Goal: Transaction & Acquisition: Download file/media

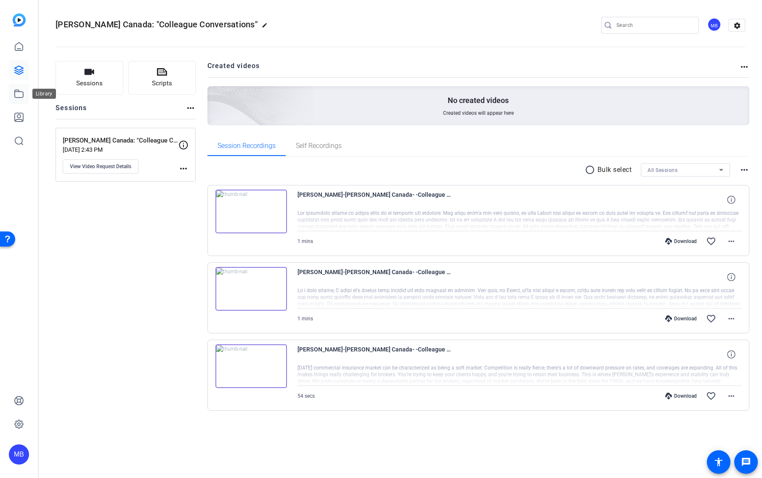
click at [25, 94] on link at bounding box center [19, 94] width 20 height 20
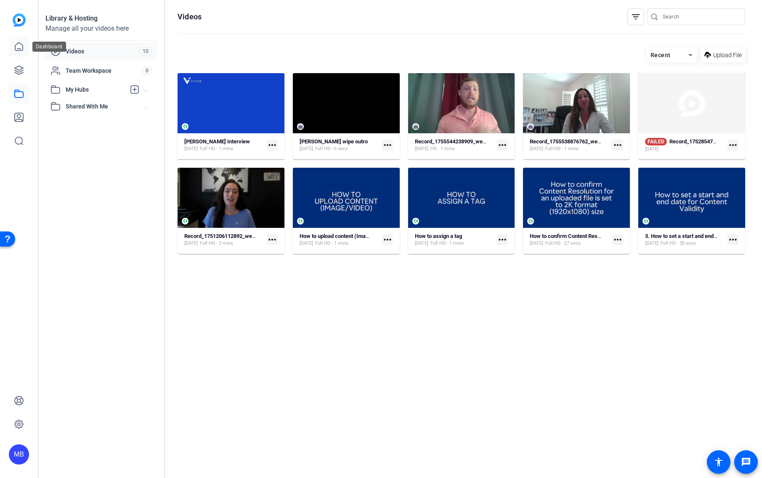
click at [26, 47] on link at bounding box center [19, 47] width 20 height 20
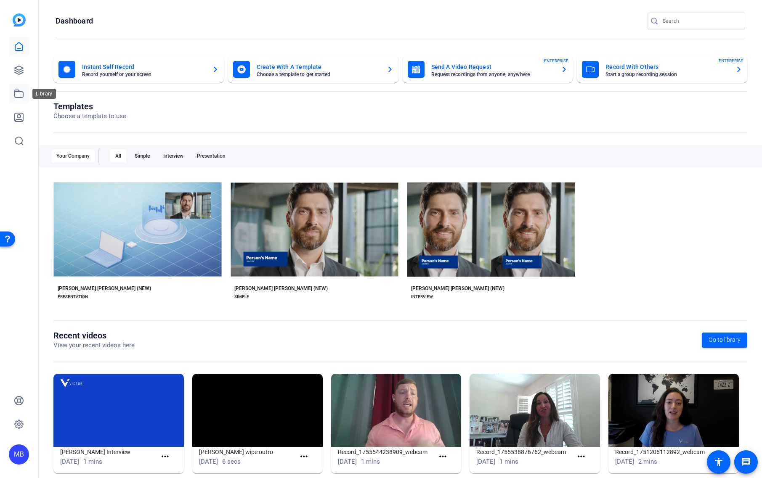
click at [21, 96] on icon at bounding box center [19, 94] width 10 height 10
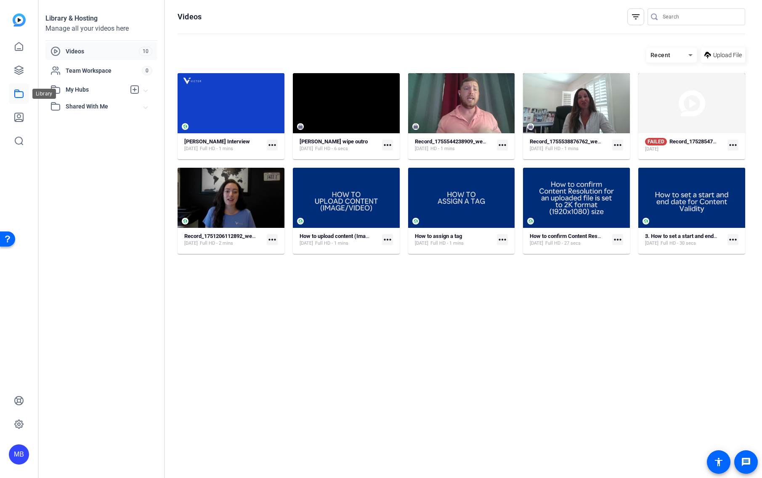
click at [19, 96] on icon at bounding box center [19, 94] width 10 height 10
click at [20, 65] on link at bounding box center [19, 70] width 20 height 20
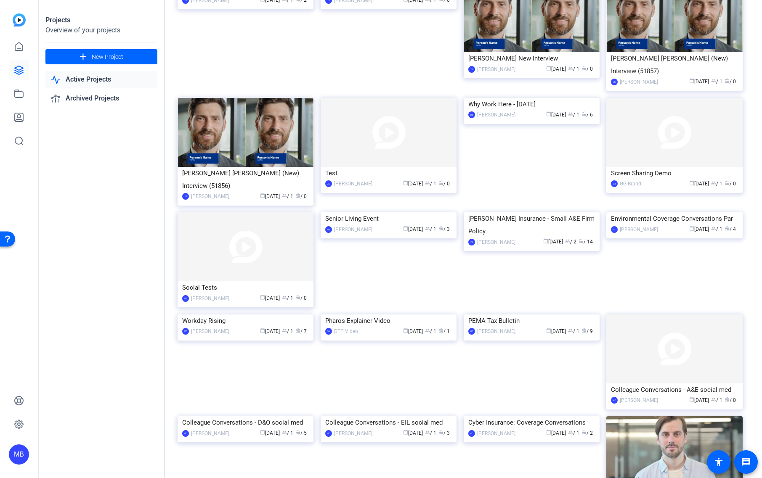
scroll to position [106, 0]
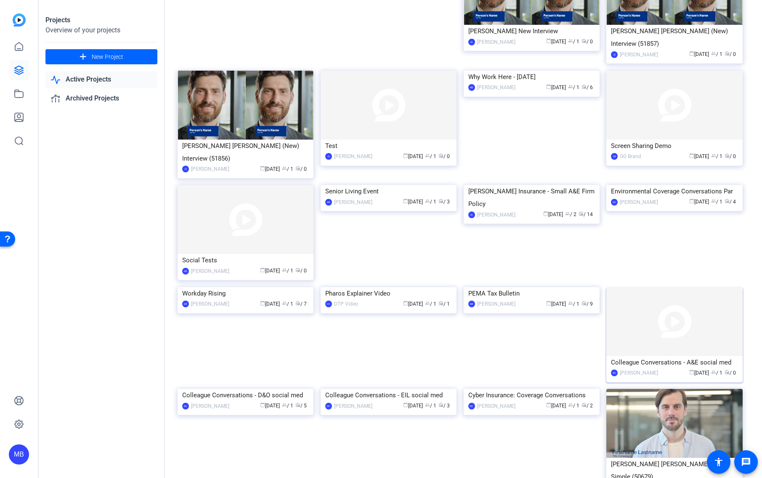
click at [687, 303] on img at bounding box center [674, 321] width 136 height 69
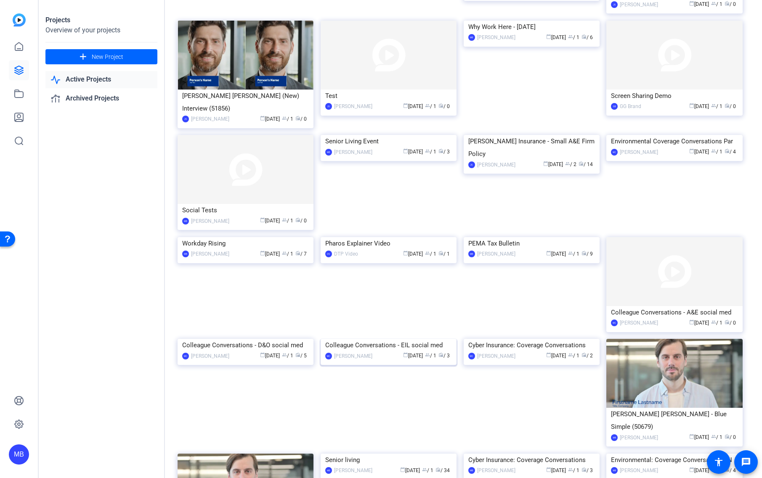
scroll to position [177, 0]
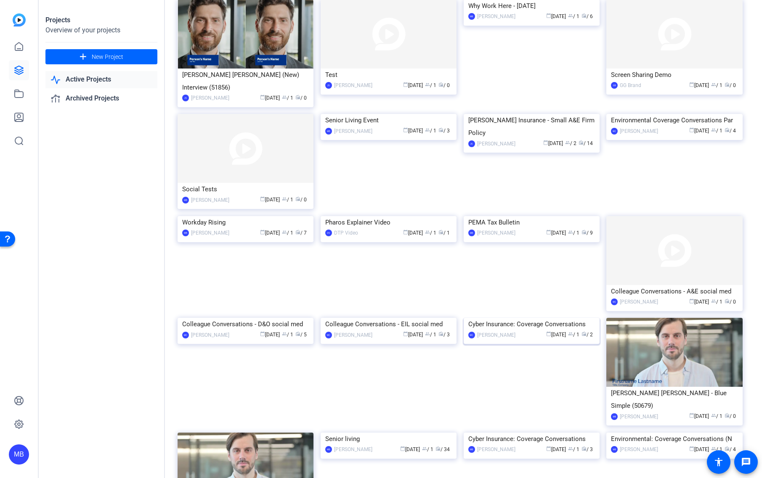
click at [550, 318] on img at bounding box center [532, 318] width 136 height 0
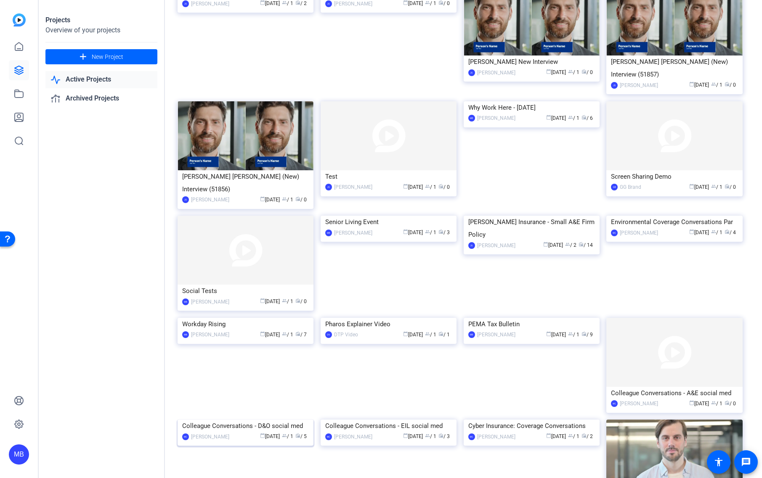
scroll to position [97, 0]
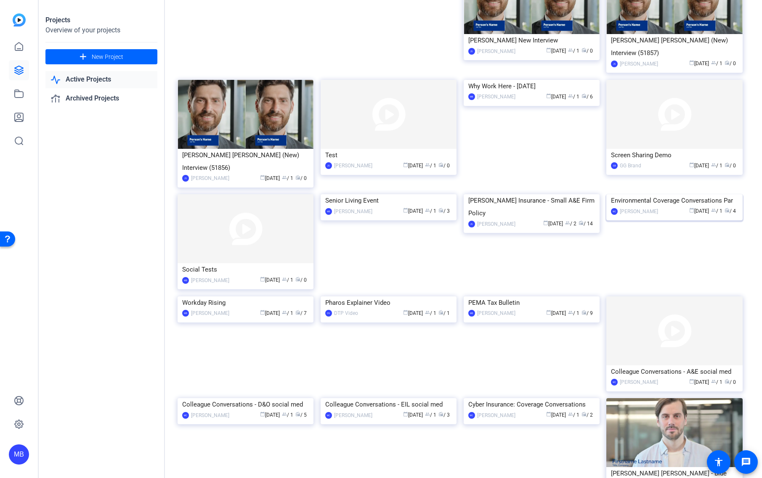
click at [667, 194] on img at bounding box center [674, 194] width 136 height 0
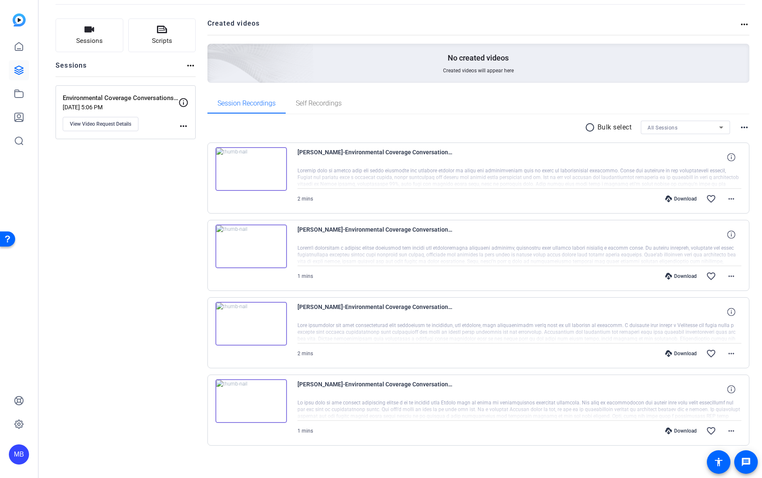
scroll to position [48, 0]
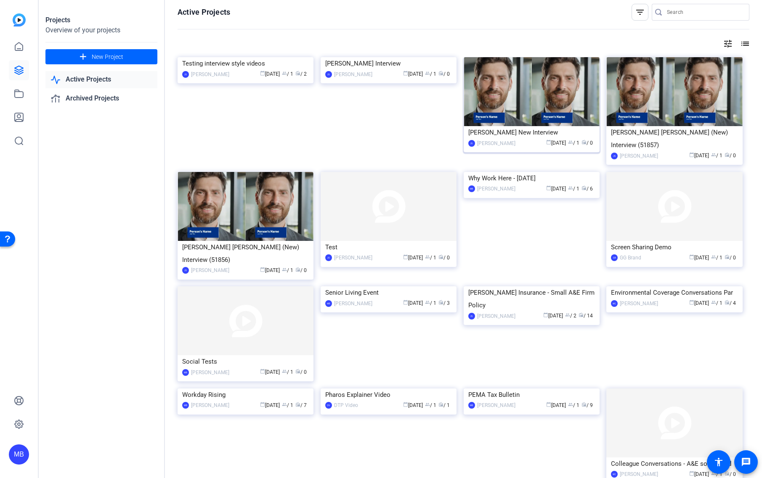
scroll to position [2, 0]
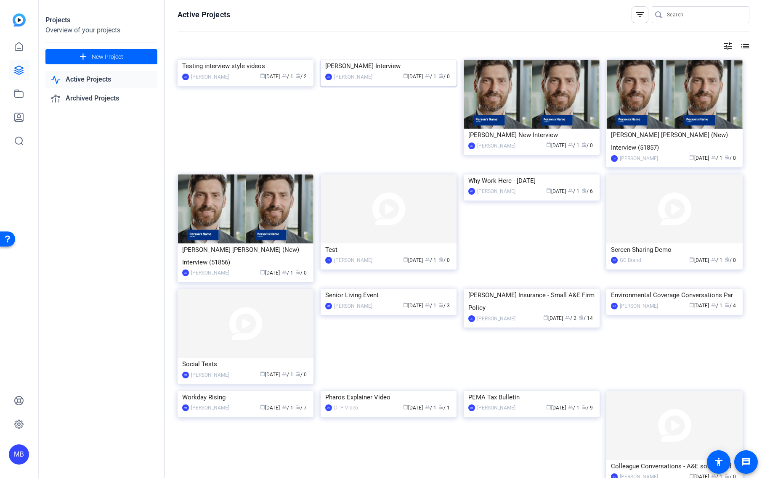
click at [395, 60] on img at bounding box center [389, 60] width 136 height 0
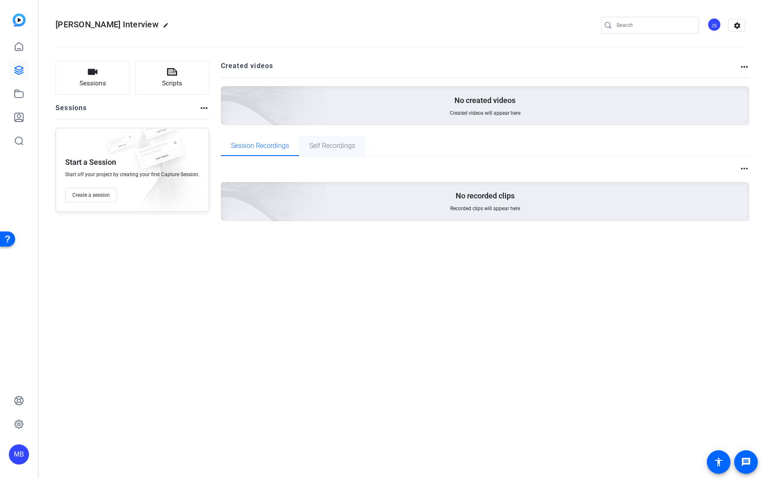
click at [328, 143] on span "Self Recordings" at bounding box center [332, 146] width 46 height 7
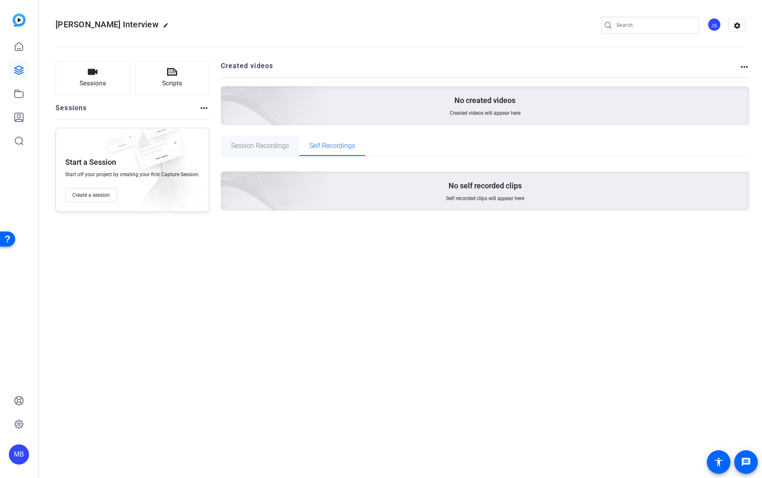
click at [281, 144] on span "Session Recordings" at bounding box center [260, 146] width 58 height 7
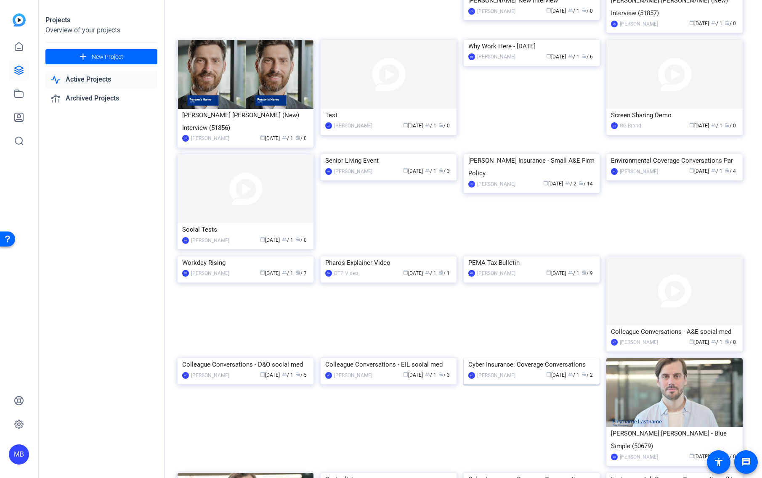
scroll to position [138, 0]
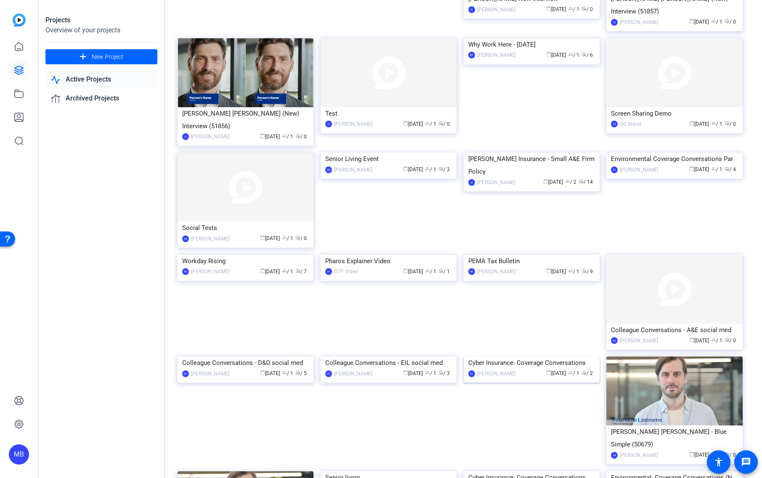
click at [511, 357] on img at bounding box center [532, 357] width 136 height 0
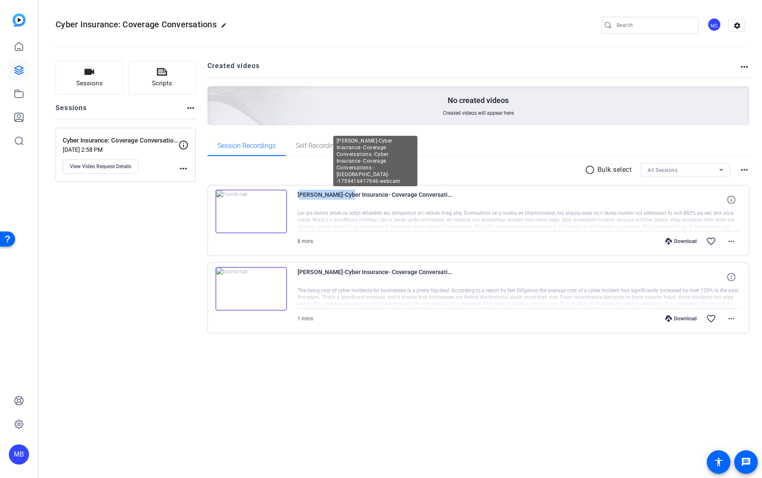
drag, startPoint x: 344, startPoint y: 197, endPoint x: 295, endPoint y: 196, distance: 48.4
click at [295, 196] on div "[PERSON_NAME]-Cyber Insurance- Coverage Conversations -Cyber Insurance- Coverag…" at bounding box center [478, 220] width 542 height 71
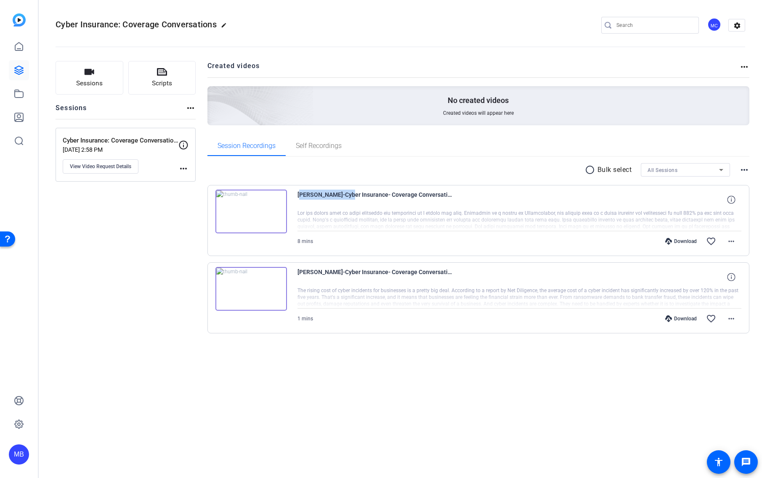
copy span "[PERSON_NAME]"
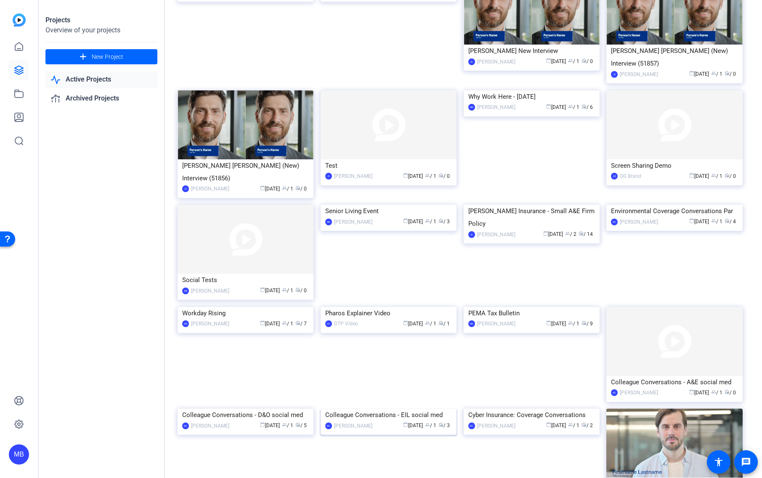
scroll to position [205, 0]
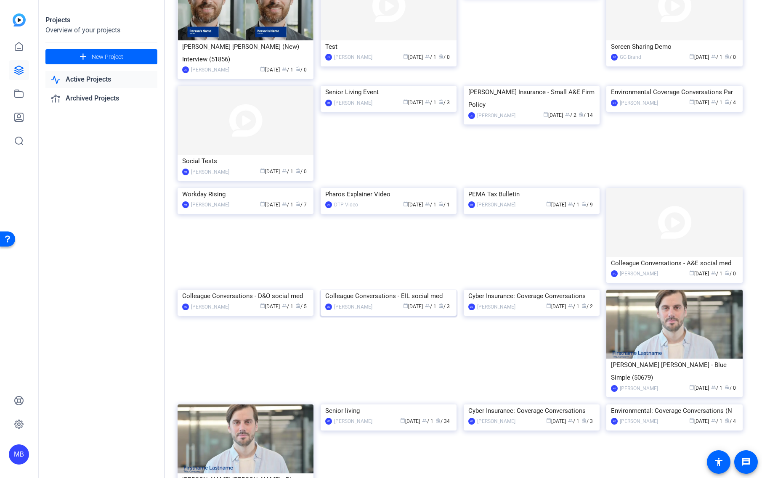
click at [416, 290] on img at bounding box center [389, 290] width 136 height 0
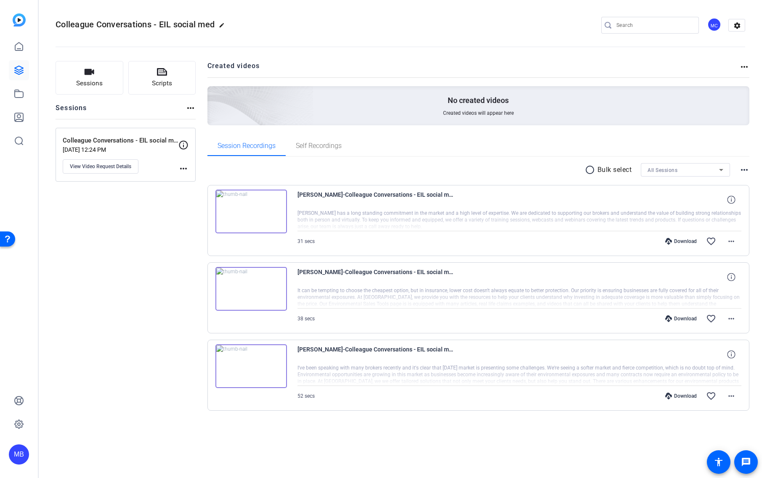
click at [594, 170] on mat-icon "radio_button_unchecked" at bounding box center [591, 170] width 13 height 10
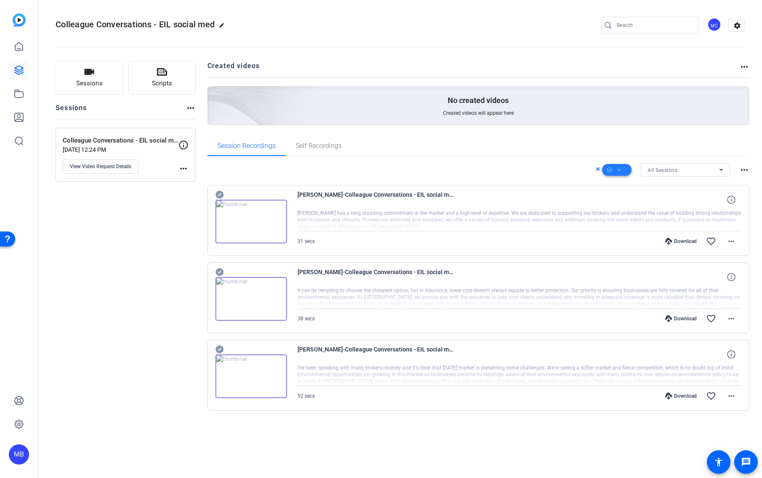
click at [628, 174] on span at bounding box center [616, 170] width 29 height 20
click at [632, 188] on span "Select All" at bounding box center [631, 183] width 45 height 10
click at [644, 213] on span "Download MP4" at bounding box center [631, 215] width 45 height 10
